Goal: Obtain resource: Download file/media

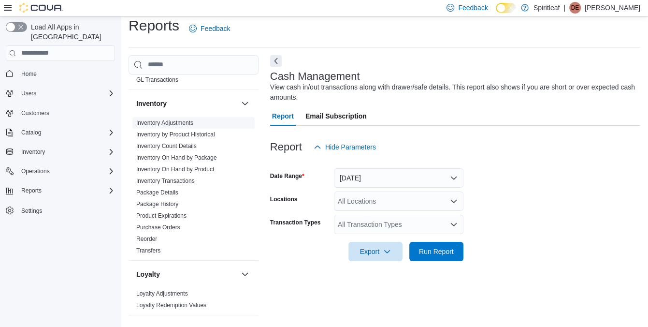
scroll to position [386, 0]
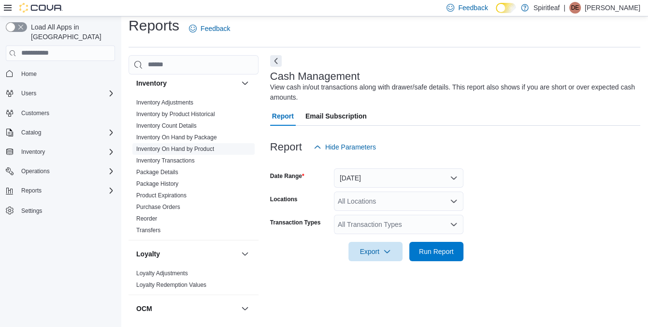
click at [180, 145] on link "Inventory On Hand by Product" at bounding box center [175, 148] width 78 height 7
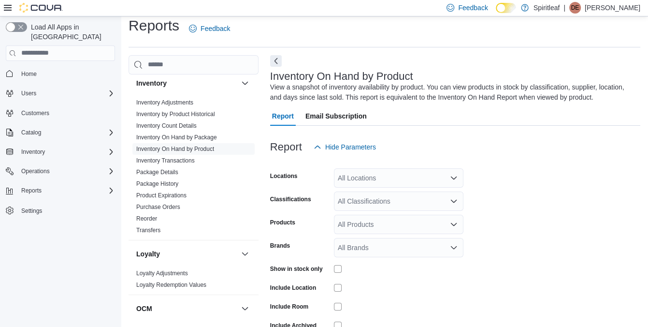
scroll to position [32, 0]
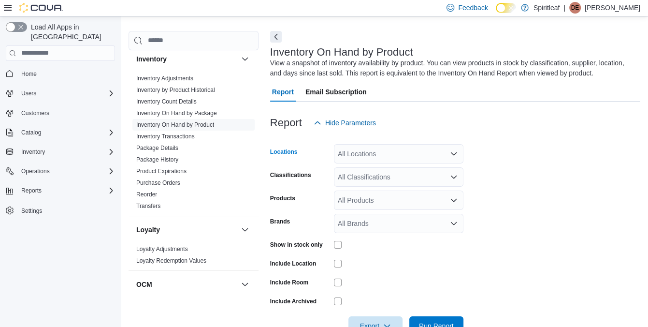
click at [389, 151] on div "All Locations" at bounding box center [398, 153] width 129 height 19
type input "***"
click at [381, 172] on span "206 - [PERSON_NAME]" at bounding box center [405, 170] width 73 height 10
click at [542, 164] on form "Locations 206 - [PERSON_NAME] Classifications All Classifications Products All …" at bounding box center [455, 233] width 370 height 203
click at [450, 176] on icon "Open list of options" at bounding box center [454, 177] width 8 height 8
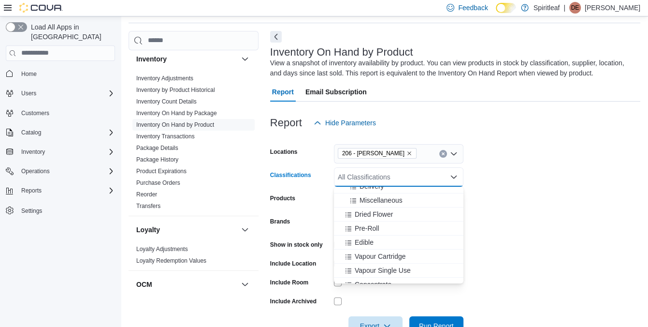
scroll to position [145, 0]
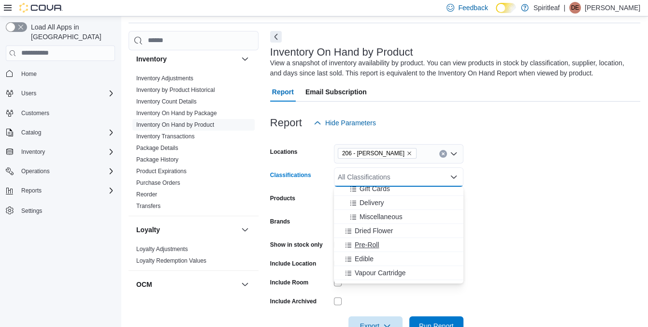
click at [415, 248] on div "Pre-Roll" at bounding box center [399, 245] width 118 height 10
click at [415, 248] on div "Edible" at bounding box center [389, 245] width 99 height 10
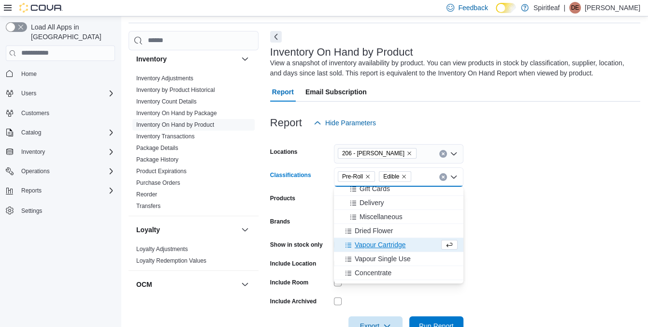
click at [415, 248] on div "Vapour Cartridge" at bounding box center [389, 245] width 99 height 10
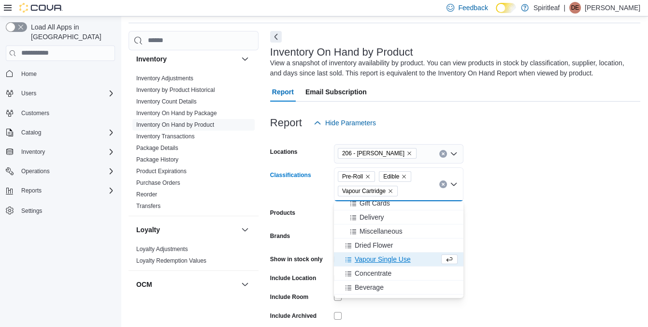
click at [423, 263] on div "Vapour Single Use" at bounding box center [389, 259] width 99 height 10
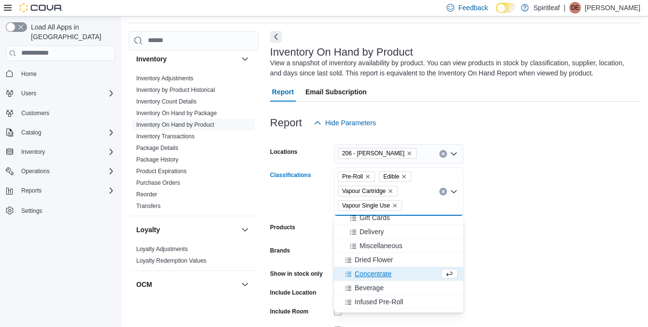
click at [422, 273] on div "Concentrate" at bounding box center [389, 274] width 99 height 10
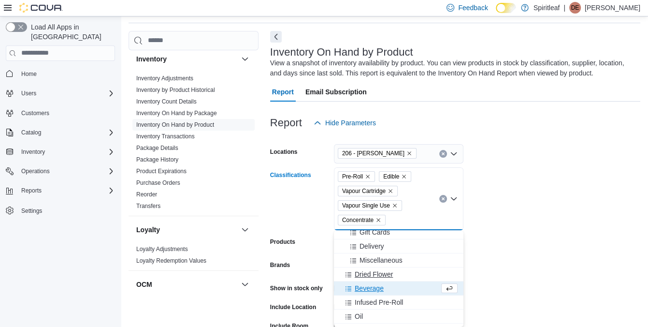
drag, startPoint x: 416, startPoint y: 286, endPoint x: 416, endPoint y: 293, distance: 6.3
click at [416, 288] on div "Beverage" at bounding box center [389, 288] width 99 height 10
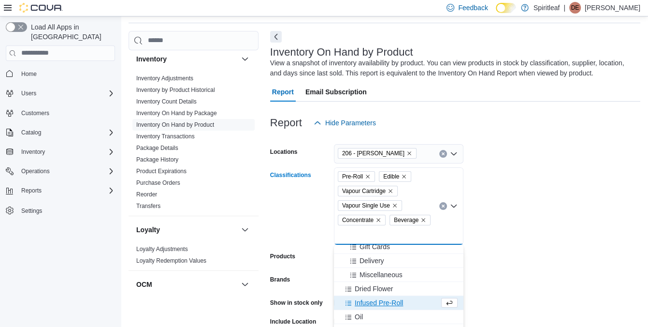
drag, startPoint x: 416, startPoint y: 293, endPoint x: 416, endPoint y: 301, distance: 8.2
click at [416, 301] on div "Infused Pre-Roll" at bounding box center [389, 303] width 99 height 10
click at [416, 300] on div "Oil" at bounding box center [389, 303] width 99 height 10
click at [414, 303] on div "Capsule" at bounding box center [389, 303] width 99 height 10
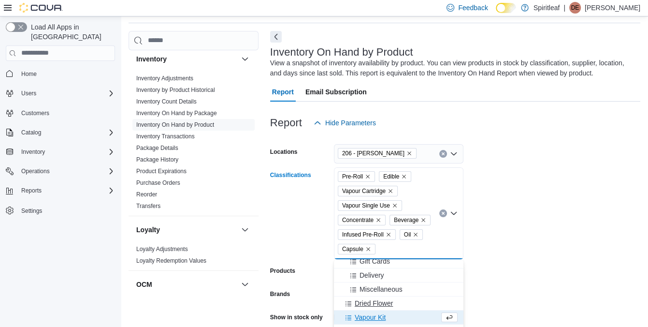
click at [413, 302] on div "Dried Flower" at bounding box center [399, 303] width 118 height 10
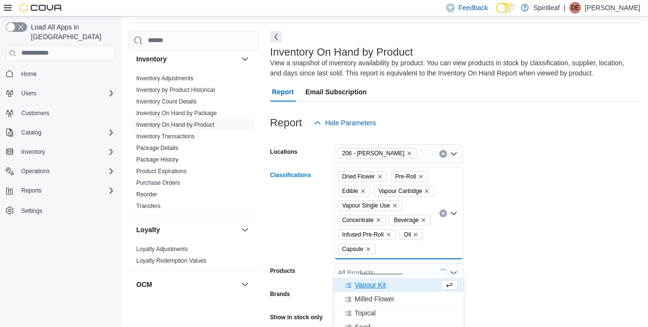
scroll to position [193, 0]
click at [417, 285] on div "Milled Flower" at bounding box center [399, 283] width 118 height 10
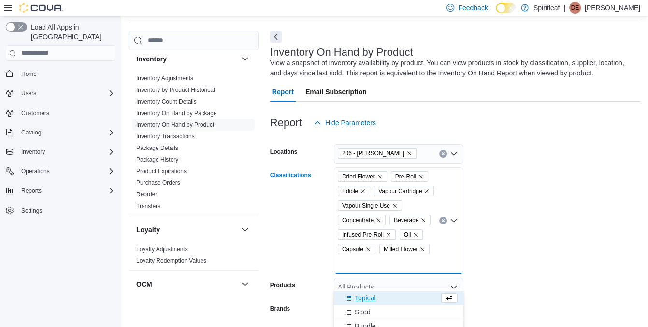
click at [417, 300] on div "Topical" at bounding box center [389, 298] width 99 height 10
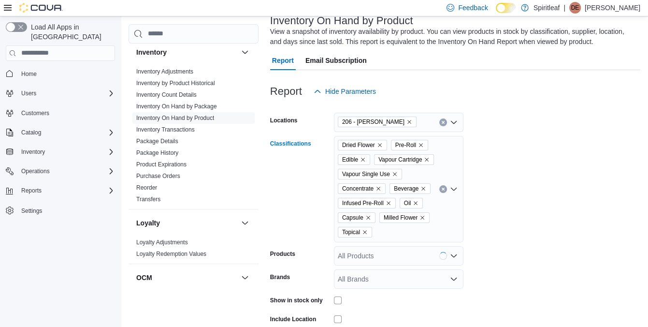
scroll to position [81, 0]
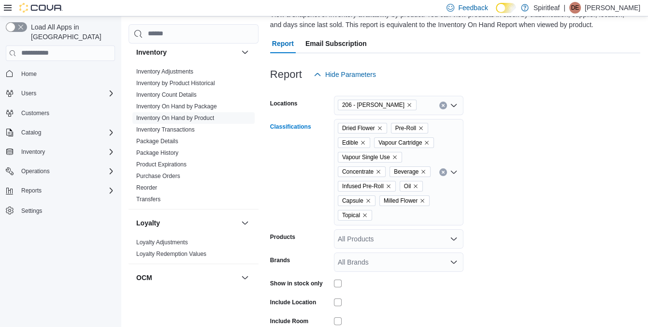
click at [456, 176] on icon "Open list of options" at bounding box center [454, 172] width 8 height 8
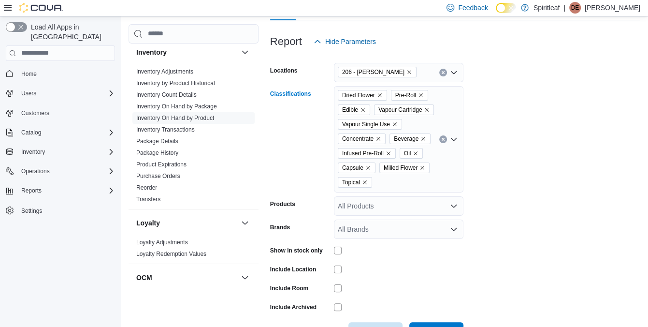
scroll to position [129, 0]
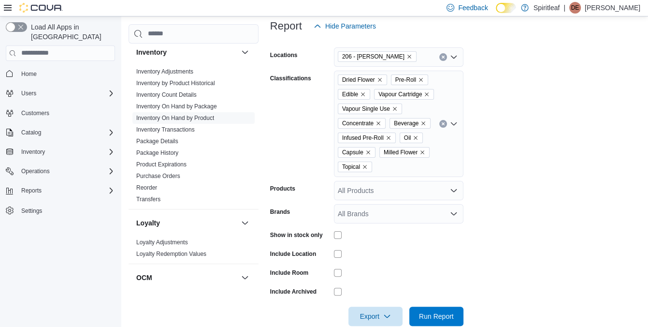
click at [541, 184] on form "Locations 206 - [PERSON_NAME] Classifications Dried Flower Pre-Roll Edible Vapo…" at bounding box center [455, 181] width 370 height 290
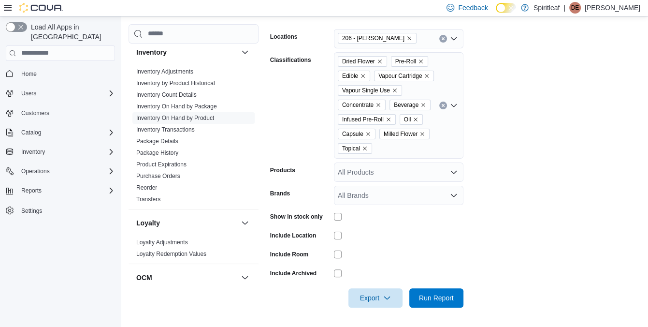
scroll to position [162, 0]
click at [389, 303] on span "Export" at bounding box center [375, 296] width 43 height 19
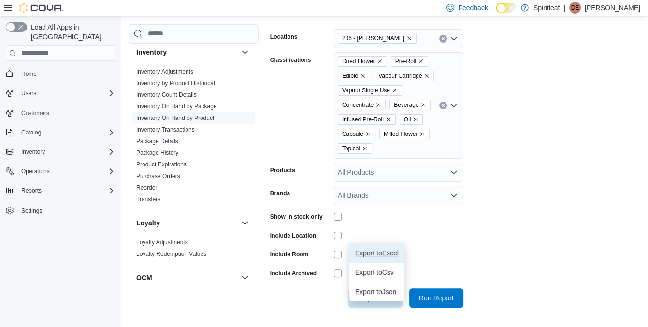
click at [382, 249] on span "Export to Excel" at bounding box center [376, 253] width 43 height 8
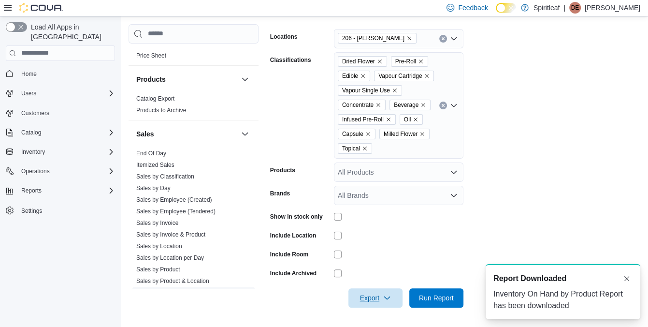
scroll to position [676, 0]
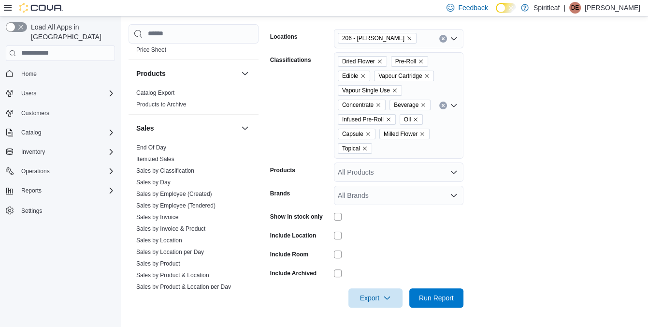
drag, startPoint x: 172, startPoint y: 252, endPoint x: 250, endPoint y: 210, distance: 88.4
click at [172, 260] on link "Sales by Product" at bounding box center [158, 263] width 44 height 7
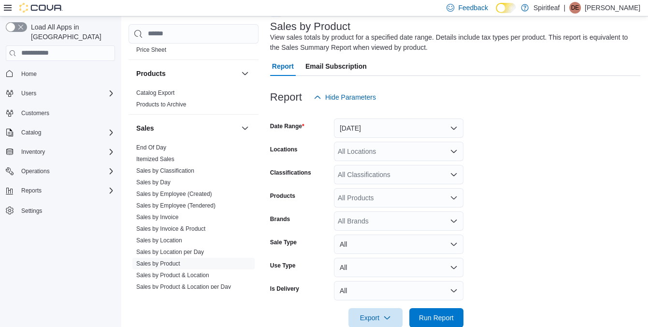
scroll to position [32, 0]
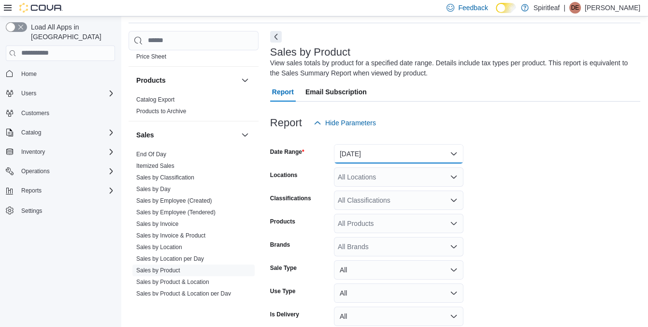
click at [404, 154] on button "[DATE]" at bounding box center [398, 153] width 129 height 19
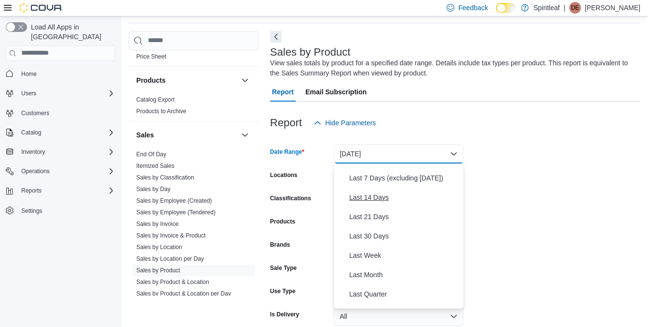
scroll to position [97, 0]
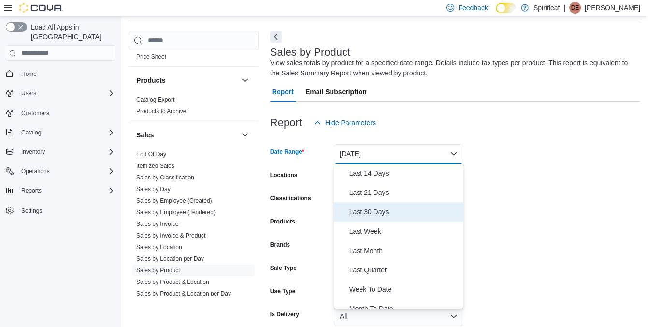
click at [367, 213] on span "Last 30 Days" at bounding box center [404, 212] width 110 height 12
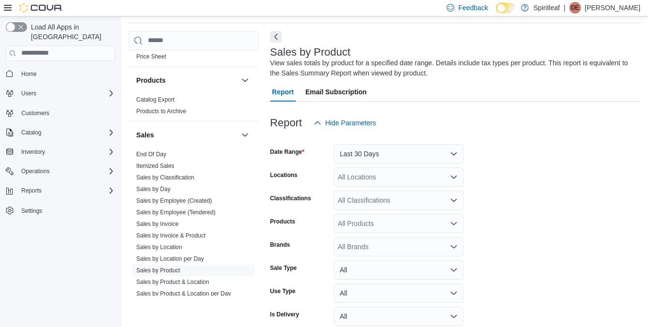
click at [522, 188] on form "Date Range Last 30 Days Locations All Locations Classifications All Classificat…" at bounding box center [455, 242] width 370 height 220
click at [407, 178] on div "All Locations" at bounding box center [398, 176] width 129 height 19
type input "***"
click at [394, 196] on span "206 - [PERSON_NAME]" at bounding box center [405, 193] width 73 height 10
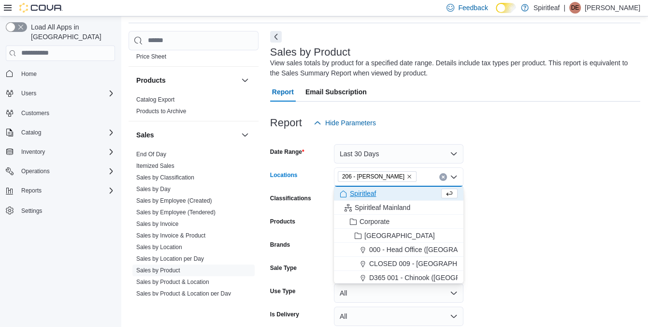
drag, startPoint x: 537, startPoint y: 191, endPoint x: 545, endPoint y: 201, distance: 12.8
click at [538, 191] on form "Date Range Last 30 Days Locations 206 - [PERSON_NAME] Combo box. Selected. 206 …" at bounding box center [455, 242] width 370 height 220
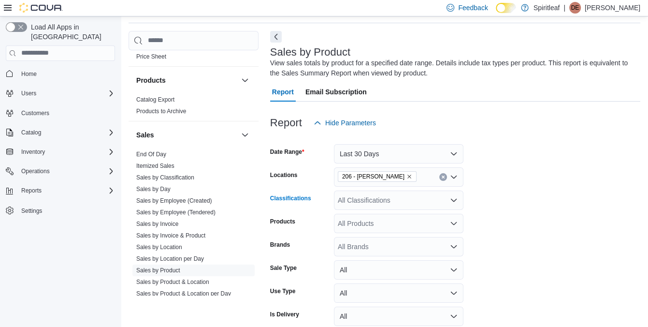
click at [452, 201] on icon "Open list of options" at bounding box center [454, 200] width 8 height 8
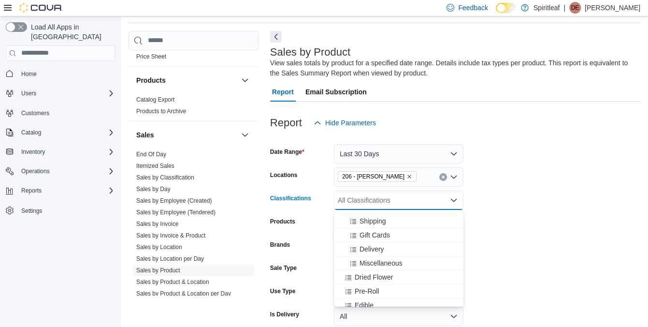
scroll to position [145, 0]
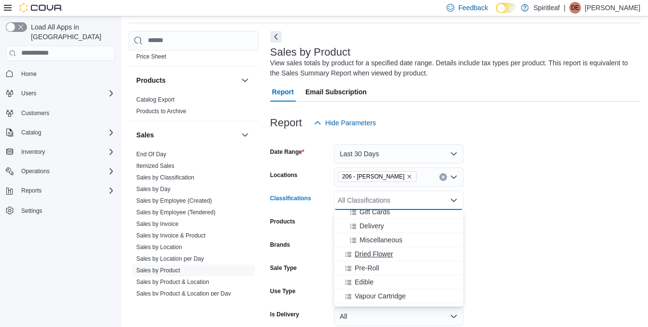
click at [417, 255] on div "Dried Flower" at bounding box center [399, 254] width 118 height 10
click at [417, 266] on div "Edible" at bounding box center [399, 268] width 118 height 10
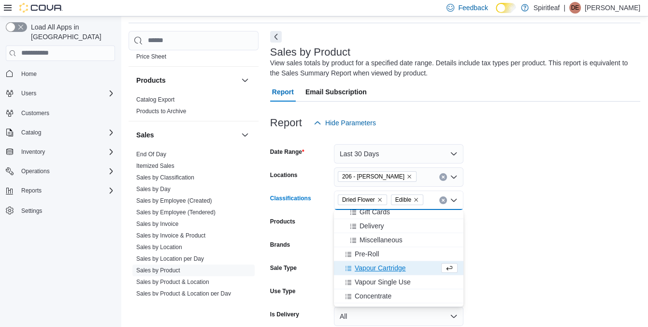
click at [417, 266] on div "Vapour Cartridge" at bounding box center [389, 268] width 99 height 10
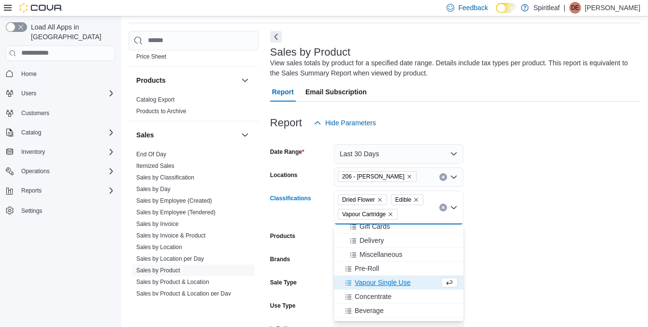
click at [421, 286] on div "Vapour Single Use" at bounding box center [389, 282] width 99 height 10
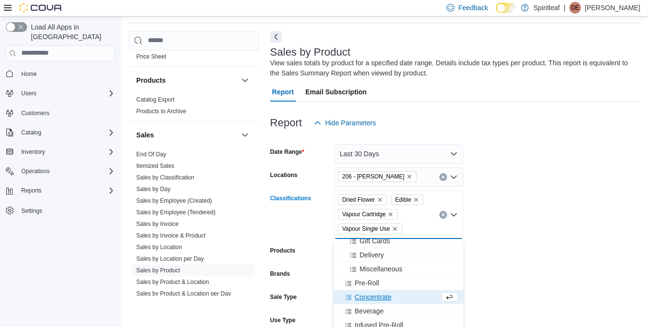
click at [423, 298] on div "Concentrate" at bounding box center [389, 297] width 99 height 10
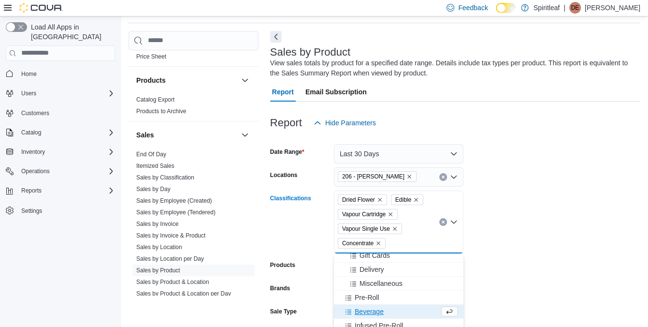
click at [423, 308] on div "Beverage" at bounding box center [389, 311] width 99 height 10
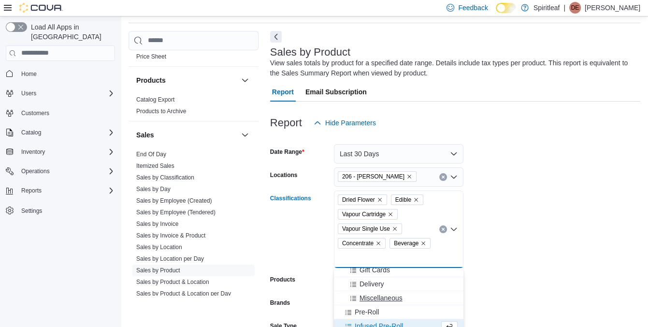
click at [423, 312] on div "Pre-Roll" at bounding box center [399, 312] width 118 height 10
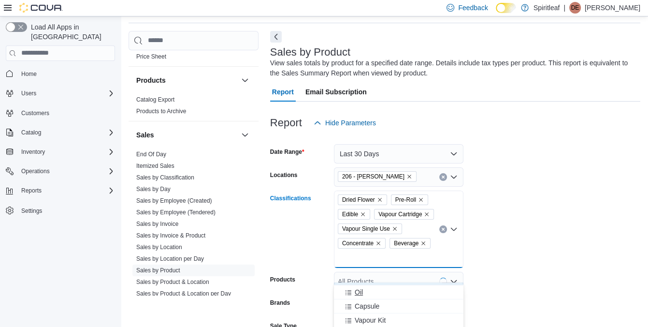
click at [417, 296] on div "Oil" at bounding box center [399, 292] width 118 height 10
click at [416, 296] on div "Capsule" at bounding box center [389, 292] width 99 height 10
click at [418, 307] on div "Milled Flower" at bounding box center [399, 306] width 118 height 10
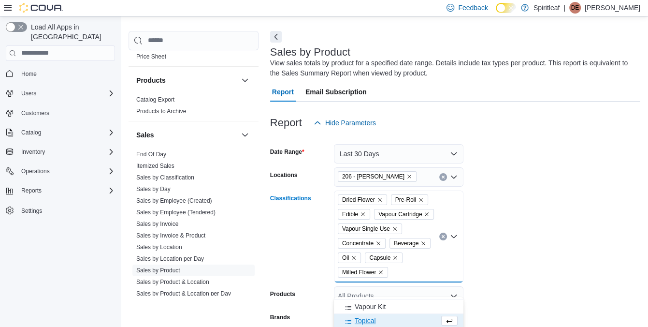
click at [417, 318] on div "Topical" at bounding box center [389, 320] width 99 height 10
click at [453, 238] on icon "Close list of options" at bounding box center [454, 236] width 6 height 3
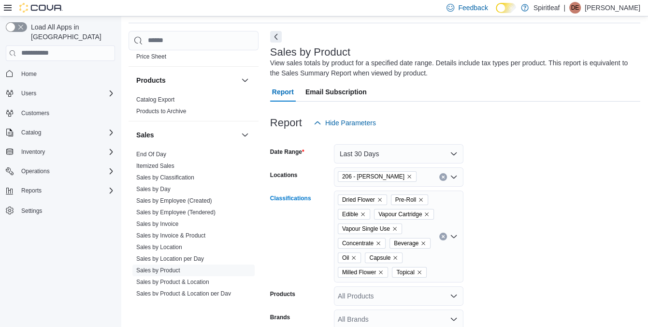
click at [454, 240] on icon "Open list of options" at bounding box center [454, 236] width 8 height 8
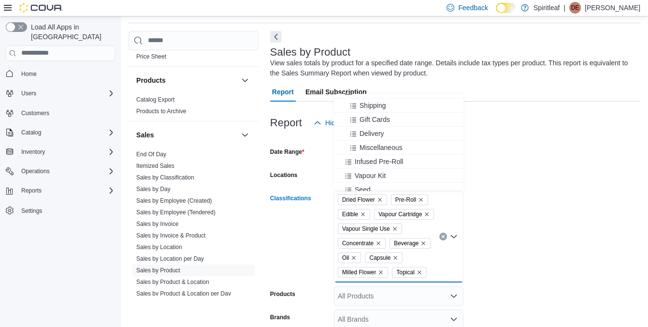
scroll to position [145, 0]
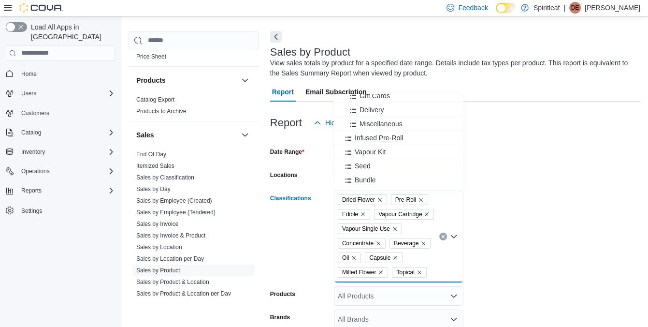
click at [431, 136] on div "Infused Pre-Roll" at bounding box center [399, 138] width 118 height 10
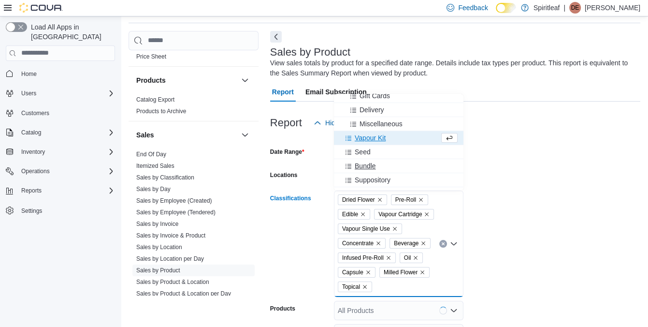
scroll to position [184, 0]
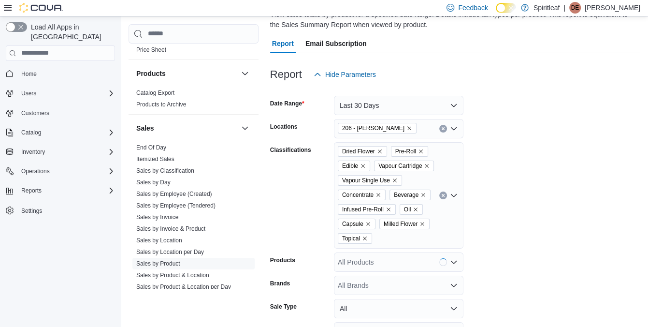
click at [560, 190] on form "Date Range Last 30 Days Locations 206 - [PERSON_NAME] Classifications Dried Flo…" at bounding box center [455, 237] width 370 height 307
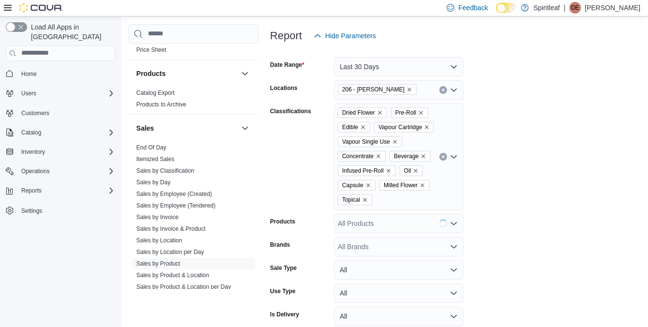
scroll to position [179, 0]
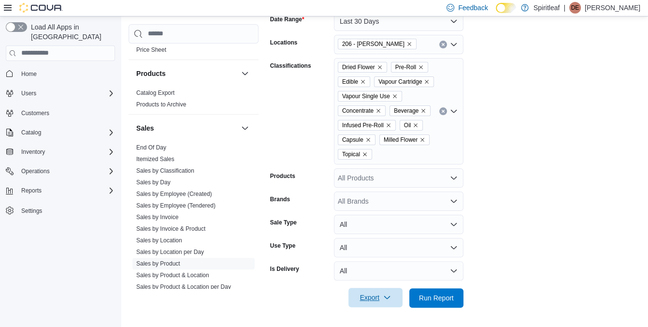
click at [374, 294] on span "Export" at bounding box center [375, 296] width 43 height 19
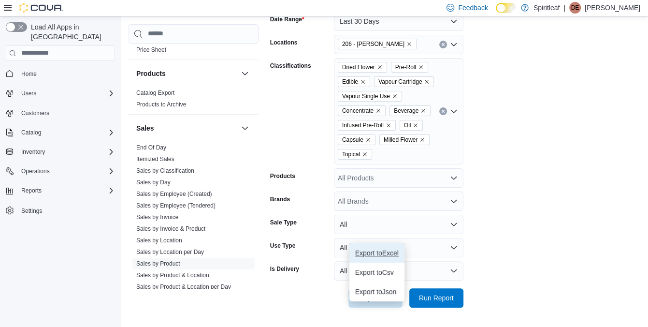
click at [374, 243] on button "Export to Excel" at bounding box center [376, 252] width 55 height 19
click at [504, 204] on form "Date Range Last 30 Days Locations 206 - [PERSON_NAME] Classifications Dried Flo…" at bounding box center [455, 153] width 370 height 307
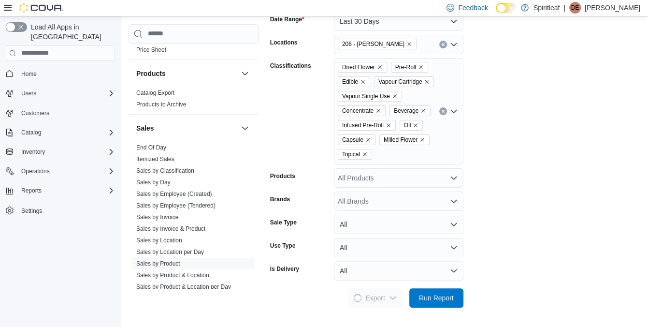
click at [56, 263] on div "Load All Apps in [GEOGRAPHIC_DATA] Home Users Customers Catalog Inventory Opera…" at bounding box center [60, 172] width 121 height 313
click at [551, 234] on form "Date Range Last 30 Days Locations 206 - [PERSON_NAME] Classifications Dried Flo…" at bounding box center [455, 153] width 370 height 307
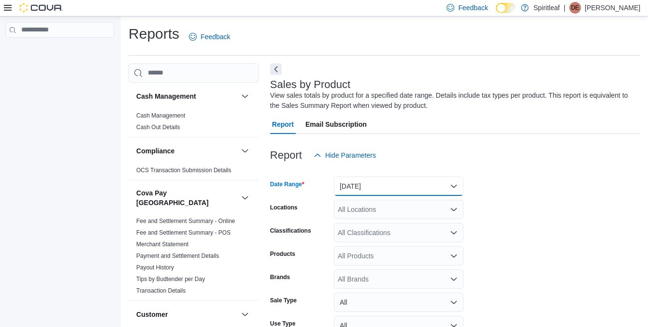
click at [439, 182] on button "[DATE]" at bounding box center [398, 185] width 129 height 19
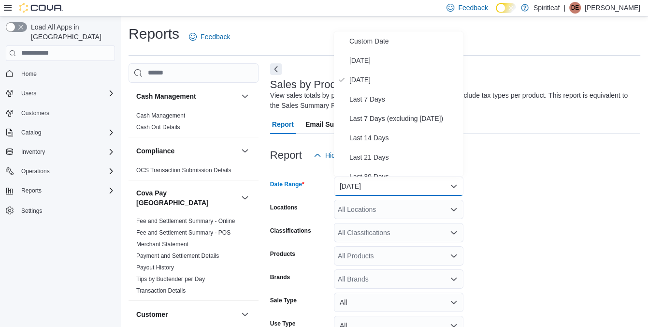
click at [88, 273] on div "Load All Apps in [GEOGRAPHIC_DATA] Home Users Customers Catalog Inventory Opera…" at bounding box center [60, 172] width 121 height 313
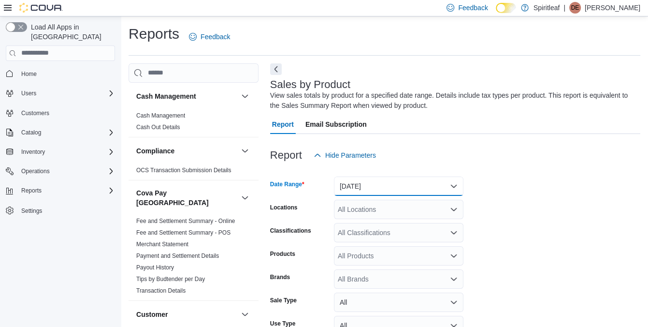
click at [391, 182] on button "[DATE]" at bounding box center [398, 185] width 129 height 19
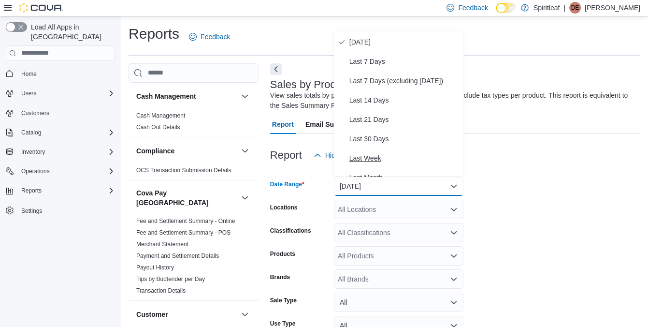
scroll to position [48, 0]
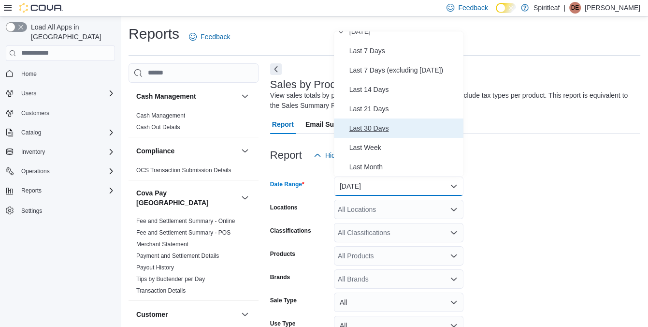
click at [381, 124] on span "Last 30 Days" at bounding box center [404, 128] width 110 height 12
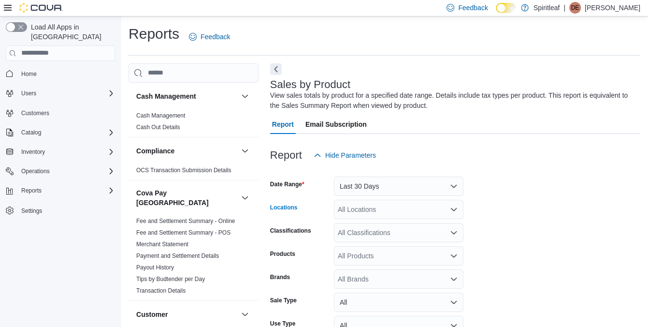
click at [405, 210] on div "All Locations" at bounding box center [398, 208] width 129 height 19
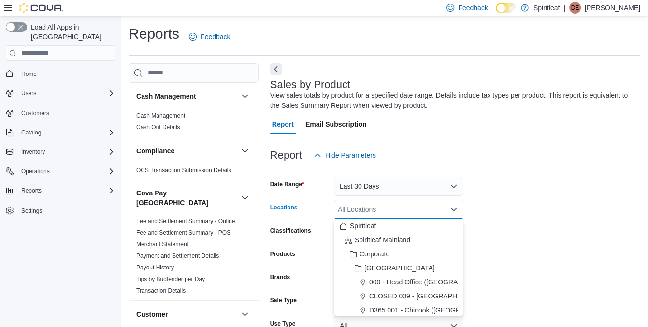
drag, startPoint x: 404, startPoint y: 208, endPoint x: 398, endPoint y: 207, distance: 6.4
click at [403, 208] on div "All Locations Combo box. Selected. Combo box input. All Locations. Type some te…" at bounding box center [398, 208] width 129 height 19
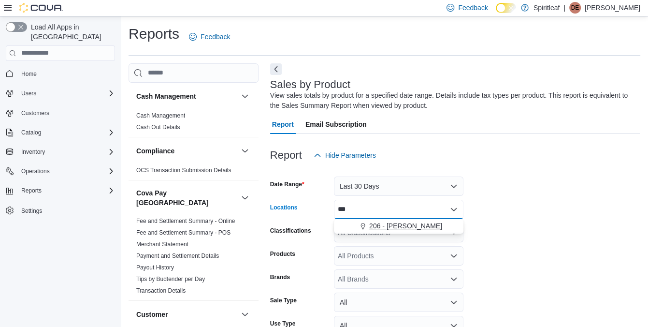
type input "***"
click at [386, 226] on span "206 - [PERSON_NAME]" at bounding box center [405, 226] width 73 height 10
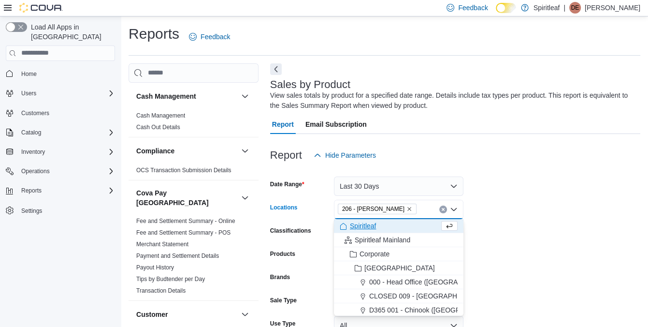
click at [504, 211] on form "Date Range Last 30 Days Locations 206 - [PERSON_NAME] Combo box. Selected. 206 …" at bounding box center [455, 275] width 370 height 220
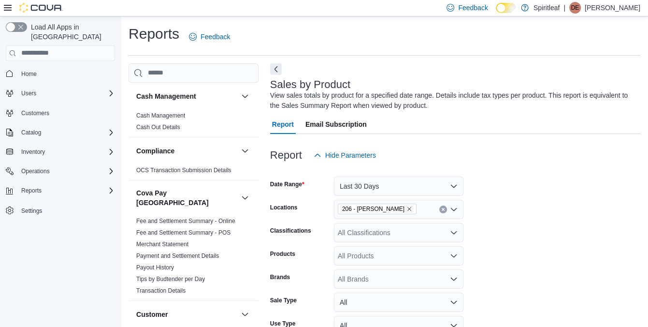
click at [453, 234] on icon "Open list of options" at bounding box center [454, 232] width 8 height 8
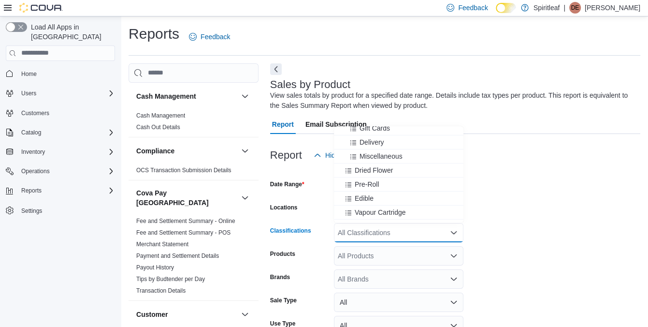
scroll to position [193, 0]
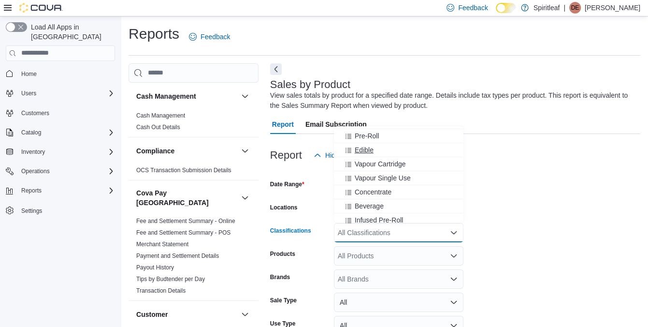
click at [423, 150] on div "Edible" at bounding box center [399, 150] width 118 height 10
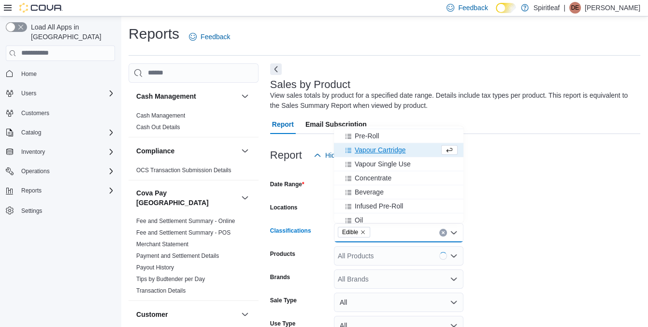
click at [425, 153] on div "Vapour Cartridge" at bounding box center [389, 150] width 99 height 10
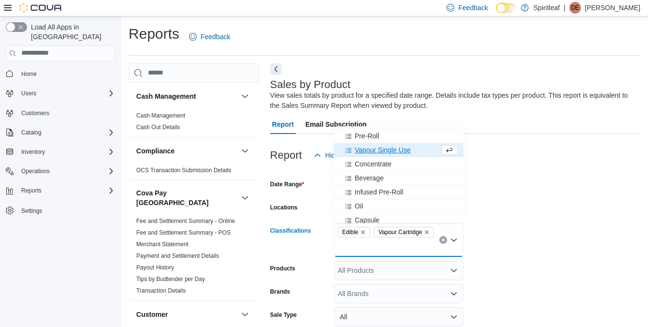
click at [425, 152] on div "Vapour Single Use" at bounding box center [389, 150] width 99 height 10
click at [421, 153] on div "Concentrate" at bounding box center [389, 150] width 99 height 10
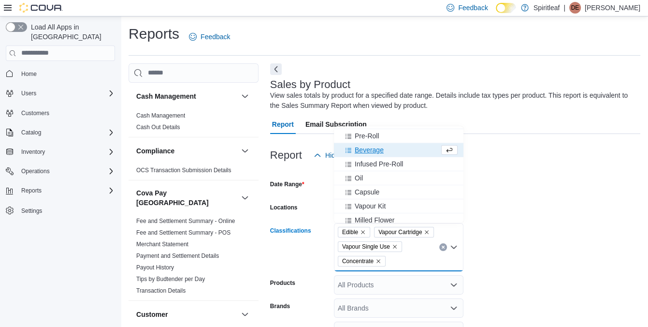
click at [421, 153] on div "Beverage" at bounding box center [389, 150] width 99 height 10
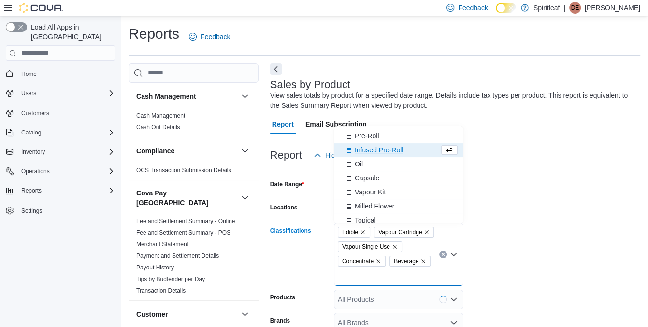
click at [419, 154] on div "Infused Pre-Roll" at bounding box center [389, 150] width 99 height 10
click at [419, 154] on div "Oil" at bounding box center [389, 150] width 99 height 10
click at [419, 154] on div "Capsule" at bounding box center [389, 150] width 99 height 10
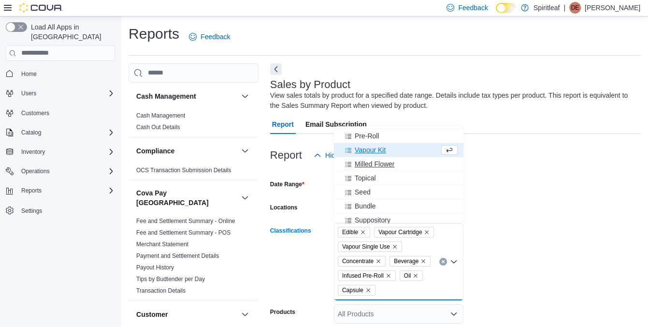
click at [419, 167] on div "Milled Flower" at bounding box center [399, 164] width 118 height 10
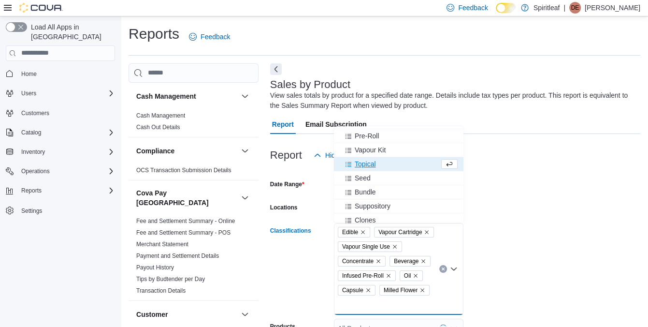
click at [417, 168] on div "Topical" at bounding box center [389, 164] width 99 height 10
click at [421, 139] on div "Pre-Roll" at bounding box center [399, 136] width 118 height 10
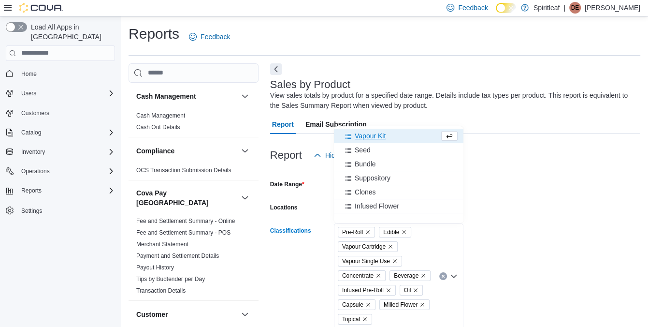
scroll to position [145, 0]
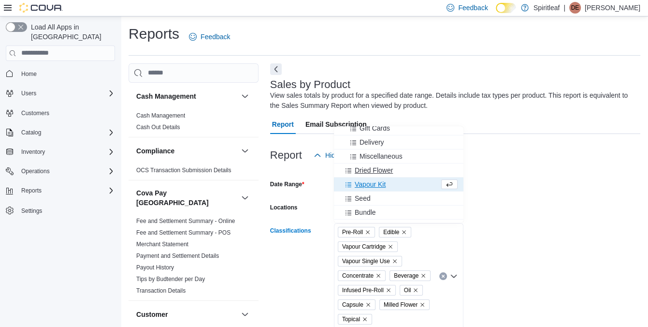
click at [410, 169] on div "Dried Flower" at bounding box center [399, 170] width 118 height 10
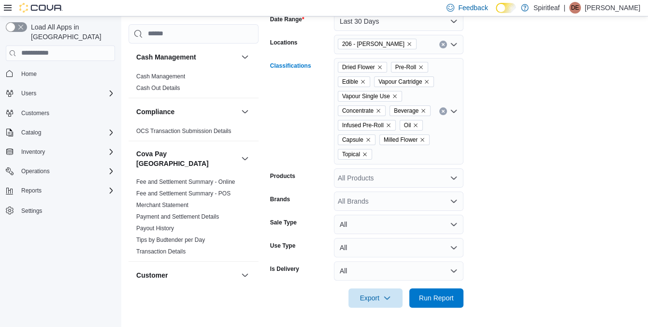
scroll to position [179, 0]
click at [371, 296] on span "Export" at bounding box center [375, 296] width 43 height 19
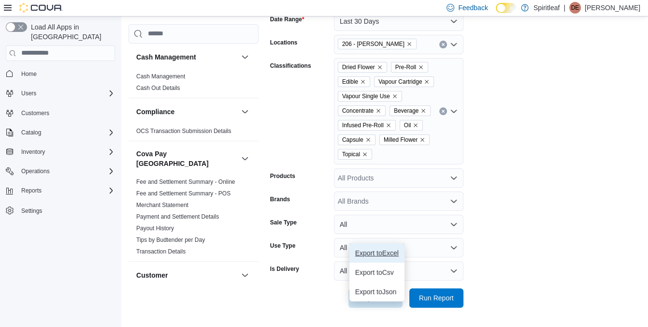
click at [377, 249] on span "Export to Excel" at bounding box center [376, 253] width 43 height 8
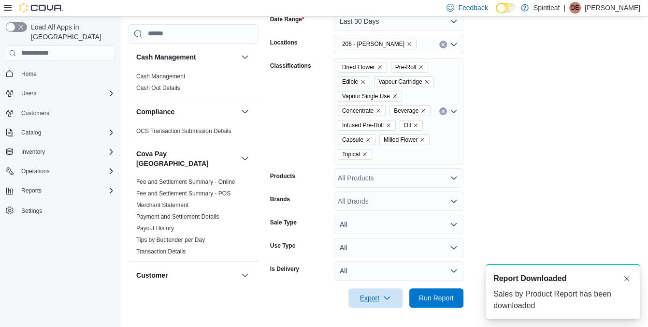
scroll to position [0, 0]
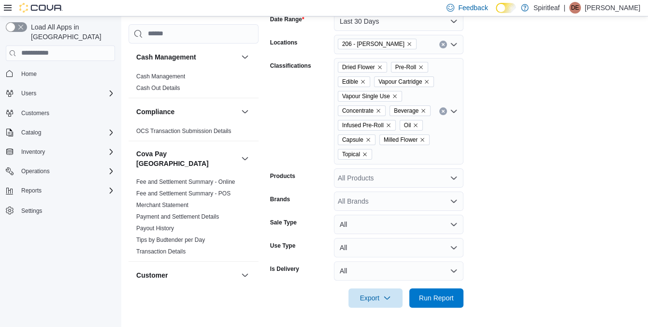
click at [533, 223] on form "Date Range Last 30 Days Locations 206 - [PERSON_NAME] Classifications Dried Flo…" at bounding box center [455, 153] width 370 height 307
